Goal: Check status: Check status

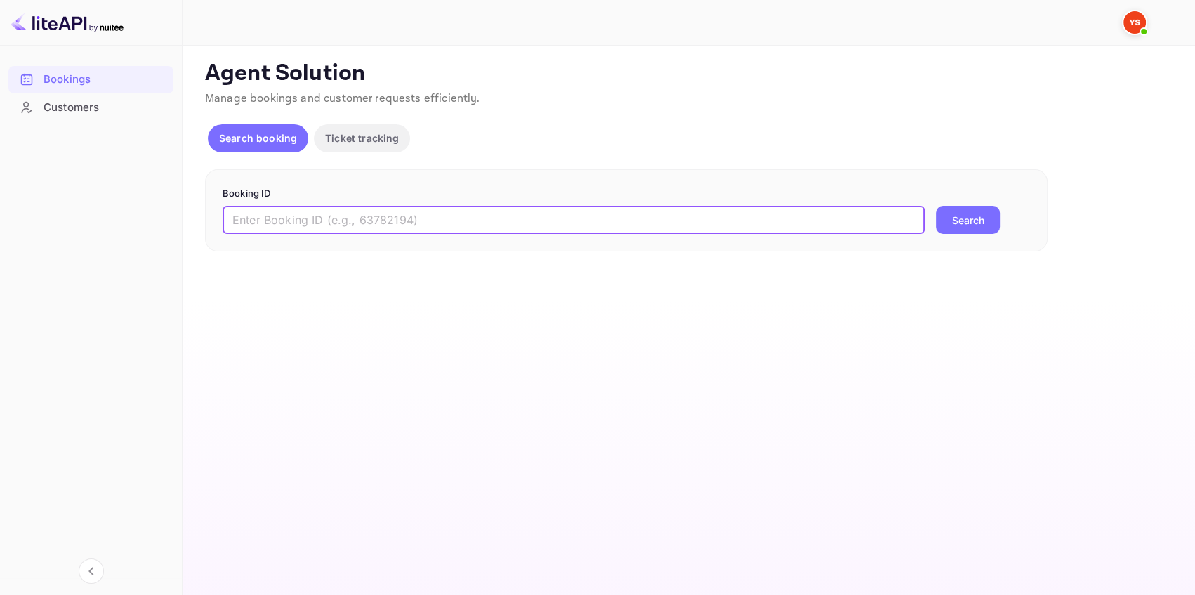
click at [430, 218] on input "text" at bounding box center [574, 220] width 702 height 28
paste input "8587196"
type input "8587196"
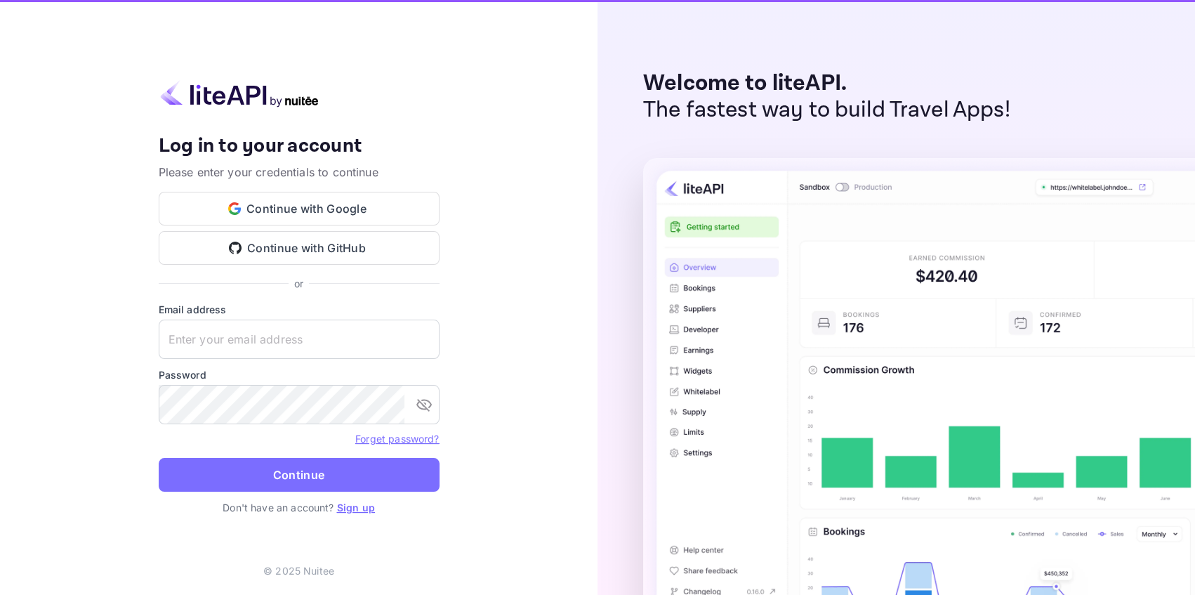
type input "[EMAIL_ADDRESS][DOMAIN_NAME]"
click at [966, 213] on img at bounding box center [1029, 390] width 772 height 465
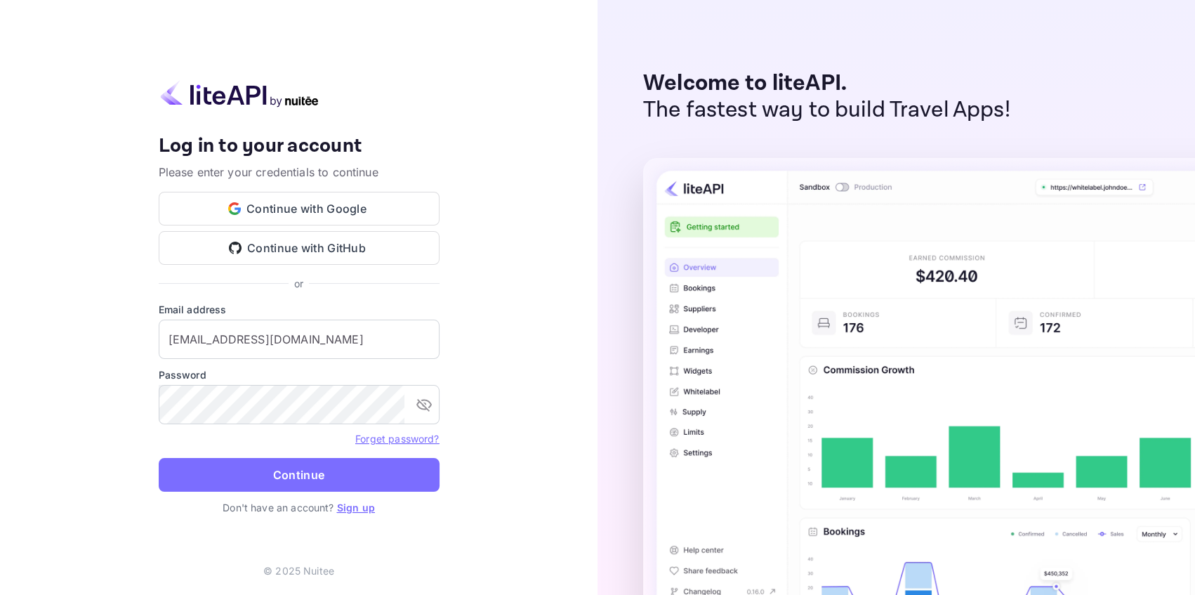
click at [392, 480] on button "Continue" at bounding box center [299, 475] width 281 height 34
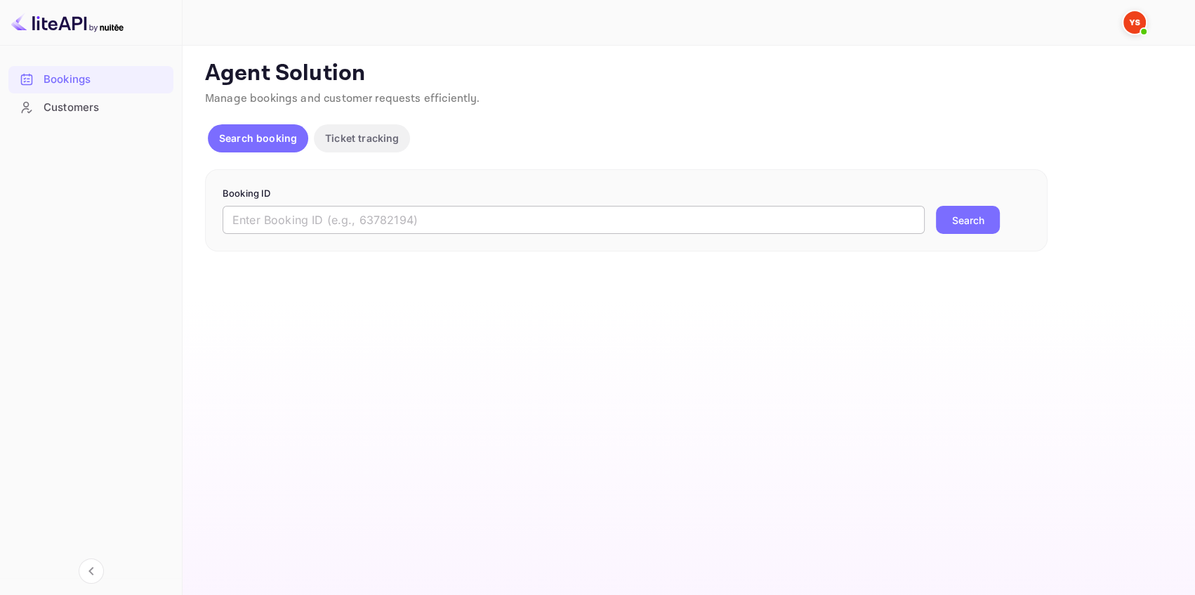
click at [256, 218] on input "text" at bounding box center [574, 220] width 702 height 28
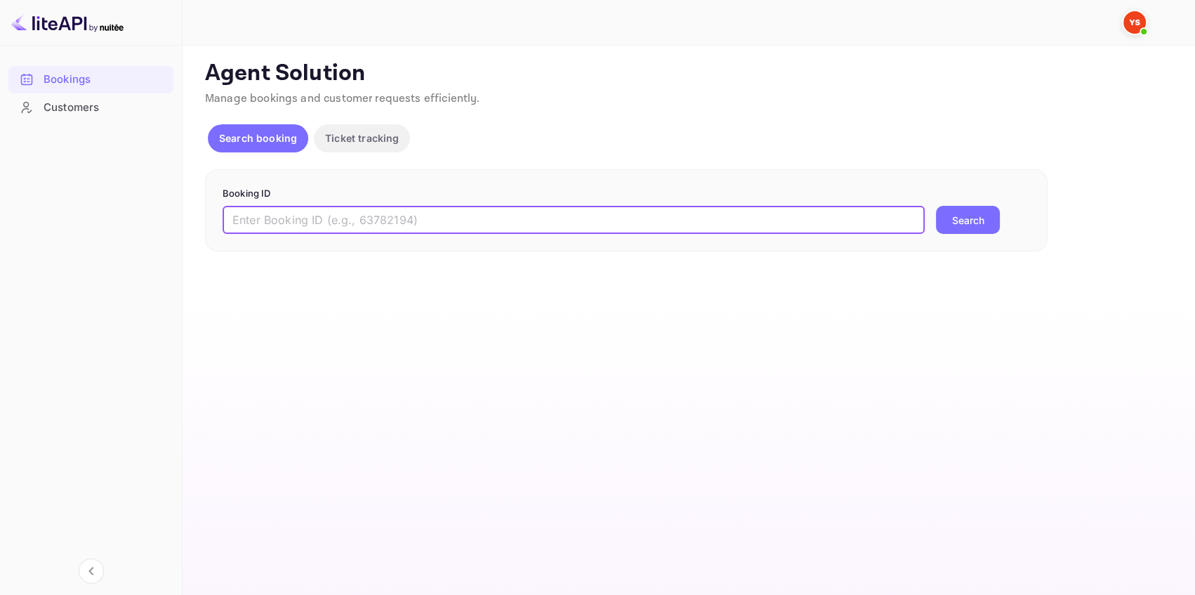
paste input "8587196"
type input "8587196"
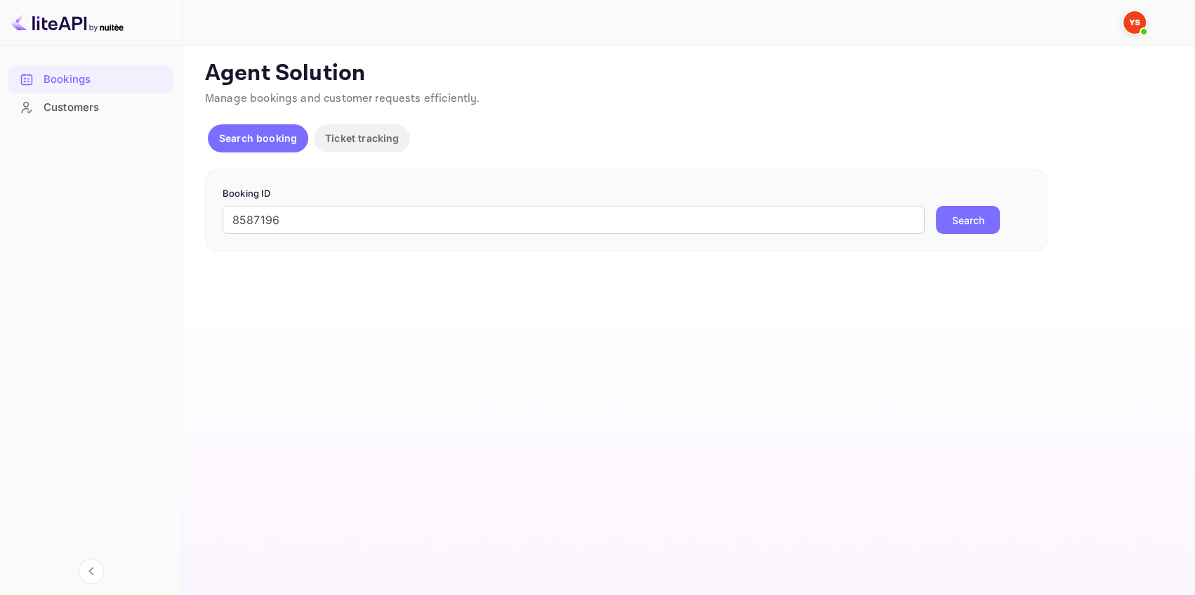
click at [946, 225] on button "Search" at bounding box center [968, 220] width 64 height 28
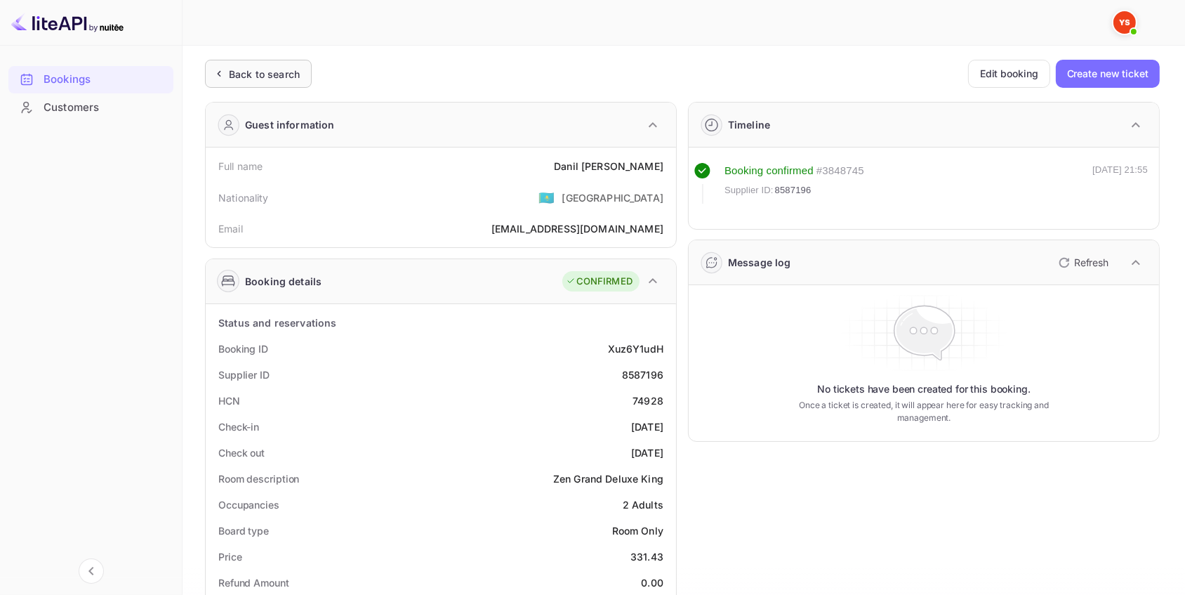
click at [279, 69] on div "Back to search" at bounding box center [264, 74] width 71 height 15
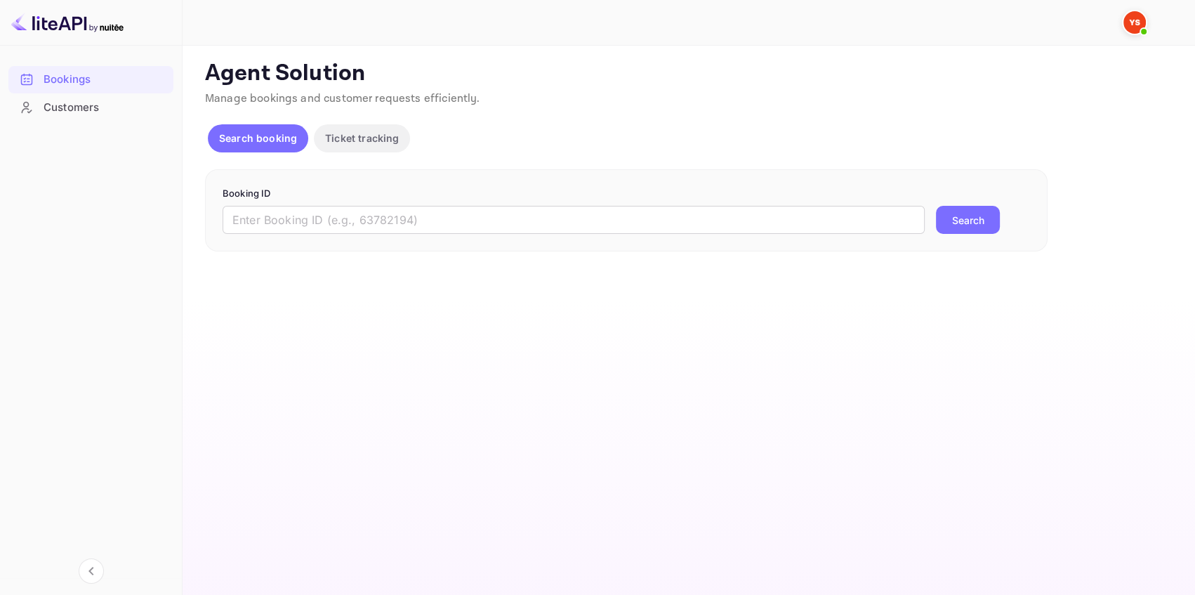
click at [463, 204] on form "Booking ID ​ Search" at bounding box center [626, 211] width 807 height 48
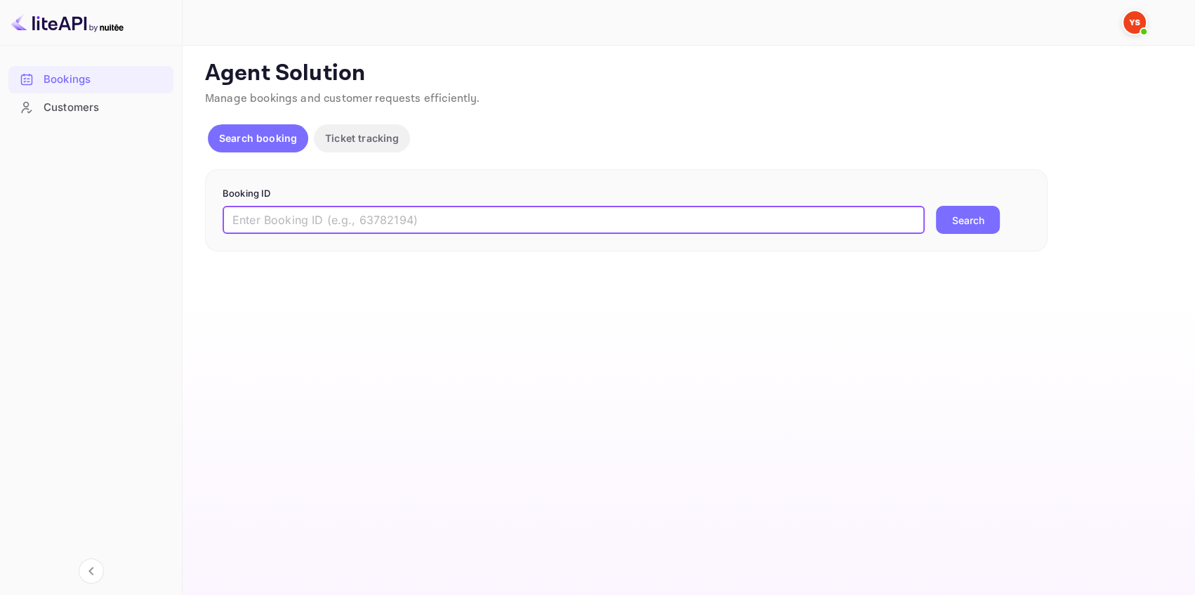
drag, startPoint x: 467, startPoint y: 219, endPoint x: 486, endPoint y: 218, distance: 19.0
click at [468, 219] on input "text" at bounding box center [574, 220] width 702 height 28
paste input "9613774"
type input "9613774"
click at [949, 217] on button "Search" at bounding box center [968, 220] width 64 height 28
